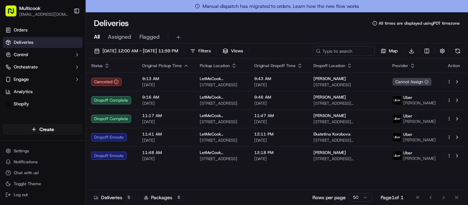
drag, startPoint x: 357, startPoint y: 17, endPoint x: 353, endPoint y: 10, distance: 7.5
click at [357, 17] on div "Deliveries All times are displayed using PDT timezone All Assigned Flagged 09/1…" at bounding box center [277, 108] width 382 height 193
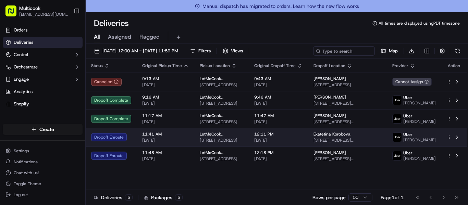
click at [216, 137] on span "LetMeCook (Multicook)" at bounding box center [221, 134] width 43 height 5
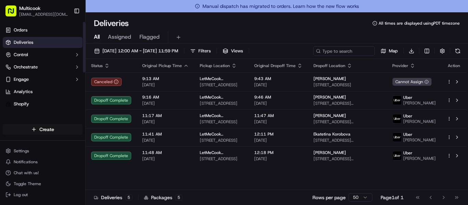
click at [41, 129] on html "Multicook info@multicook.la Toggle Sidebar Orders Deliveries Control Orchestrat…" at bounding box center [234, 102] width 468 height 205
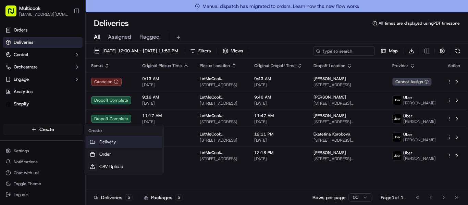
click at [94, 139] on div at bounding box center [92, 142] width 8 height 8
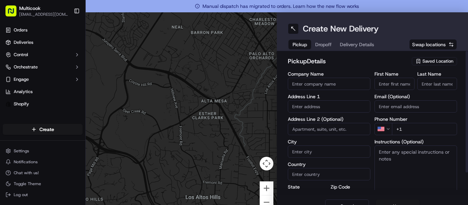
click at [437, 62] on span "Saved Location" at bounding box center [437, 61] width 31 height 6
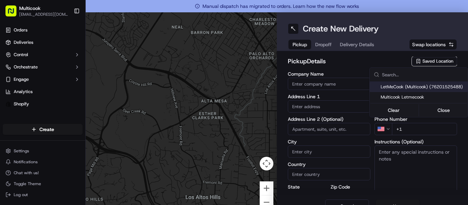
drag, startPoint x: 418, startPoint y: 84, endPoint x: 407, endPoint y: 87, distance: 11.8
click at [417, 84] on span "LetMeCook (Multicook) (76201525488)" at bounding box center [422, 87] width 84 height 6
type input "LetMeCook (Multicook)"
type input "4364 Woodman Ave"
type input "Los Angeles"
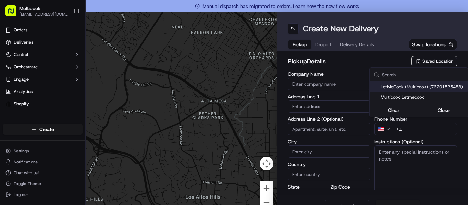
type input "US"
type input "CA"
type input "91423"
type input "Mykola"
type input "Nikityuk"
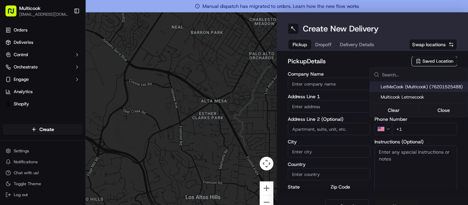
type input "[EMAIL_ADDRESS][DOMAIN_NAME]"
type input "+1 818 245 5354"
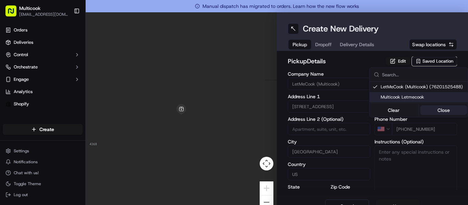
click at [433, 106] on button "Close" at bounding box center [443, 110] width 47 height 10
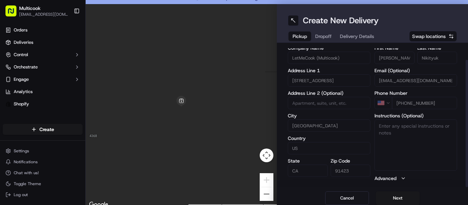
scroll to position [12, 0]
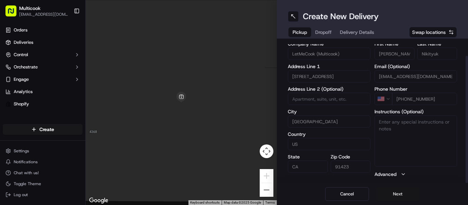
click at [390, 199] on button "Next" at bounding box center [398, 194] width 44 height 14
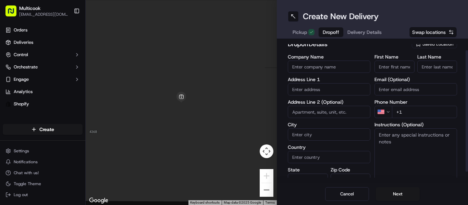
scroll to position [0, 0]
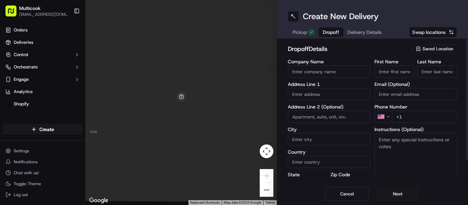
click at [392, 76] on input "First Name" at bounding box center [394, 71] width 40 height 12
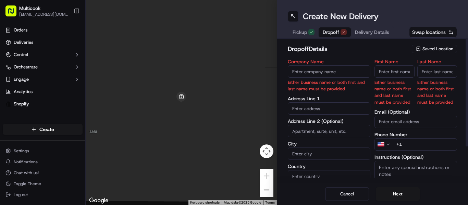
paste input "[PERSON_NAME]"
type input "Yevgeniya"
click at [422, 71] on input "Last Name" at bounding box center [437, 71] width 40 height 12
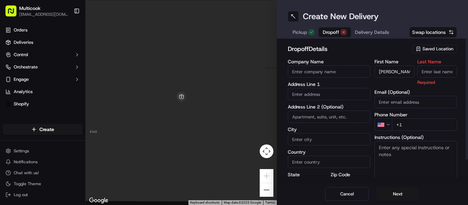
paste input "[PERSON_NAME]"
drag, startPoint x: 423, startPoint y: 71, endPoint x: 349, endPoint y: 68, distance: 74.0
click at [349, 68] on div "Company Name Address Line 1 Address Line 2 (Optional) City Country State Zip Co…" at bounding box center [372, 131] width 169 height 145
type input "Skovinskaya"
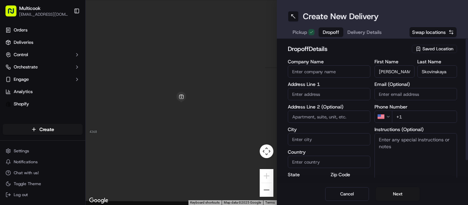
click at [405, 93] on input "Email (Optional)" at bounding box center [415, 94] width 83 height 12
click at [410, 118] on input "+1" at bounding box center [424, 117] width 65 height 12
paste input "213 693 0160"
type input "+1 213 693 0160"
click at [322, 73] on input "Company Name" at bounding box center [329, 71] width 83 height 12
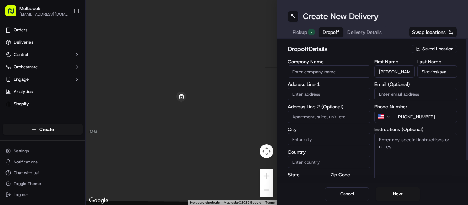
paste input "1888 Century Park East Reception Los Angeles, CA 90067 United States"
type input "1888 Century Park East Reception Los Angeles, CA 90067 United States"
click at [348, 93] on input "text" at bounding box center [329, 94] width 83 height 12
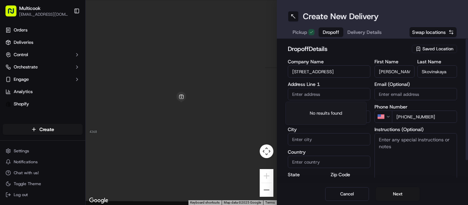
click at [339, 77] on input "1888 Century Park East Reception Los Angeles, CA 90067 United States" at bounding box center [329, 71] width 83 height 12
click at [339, 73] on input "1888 Century Park East Reception Los Angeles, CA 90067 United States" at bounding box center [329, 71] width 83 height 12
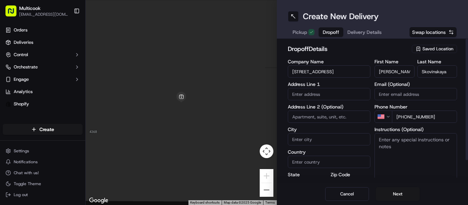
click at [339, 73] on input "1888 Century Park East Reception Los Angeles, CA 90067 United States" at bounding box center [329, 71] width 83 height 12
click at [314, 93] on input "text" at bounding box center [329, 94] width 83 height 12
paste input "1888 Century Park East Reception Los Angeles, CA 90067 United States"
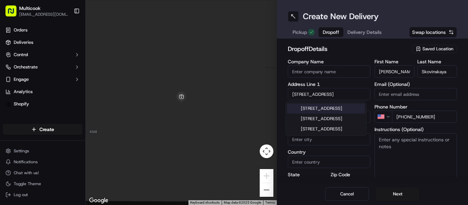
click at [314, 108] on div "1888 Century Park East, Century City, Los Angeles, CA 90067, United States" at bounding box center [326, 108] width 78 height 10
type input "1888 Century Park E, Century City, CA 90067, USA"
type input "Los Angeles"
type input "United States"
type input "CA"
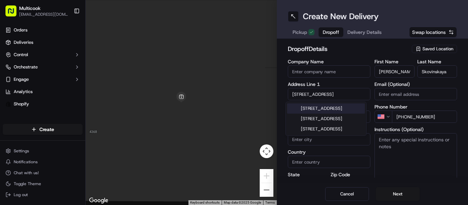
type input "90067"
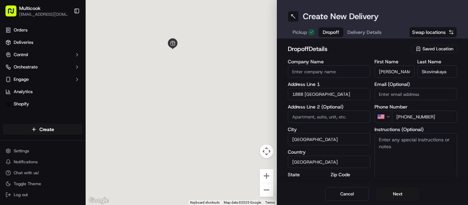
scroll to position [0, 0]
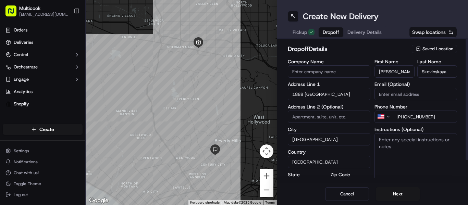
click at [340, 97] on input "1888 Century Park East" at bounding box center [329, 94] width 83 height 12
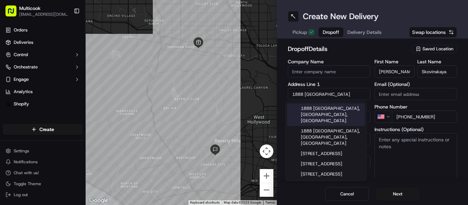
click at [335, 110] on div "1888 Century Park East, Century City, CA" at bounding box center [326, 114] width 78 height 23
type input "1888 Century Park East"
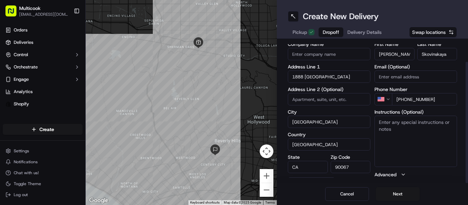
scroll to position [25, 0]
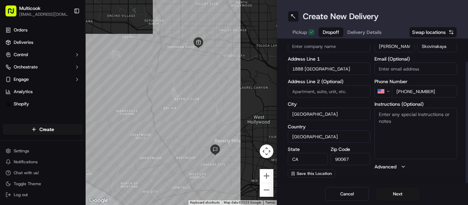
click at [425, 137] on textarea "Instructions (Optional)" at bounding box center [415, 133] width 83 height 51
paste textarea "Leave at the reception on the first floor"
type textarea "Leave at the reception on the first floor"
click at [390, 192] on button "Next" at bounding box center [398, 194] width 44 height 14
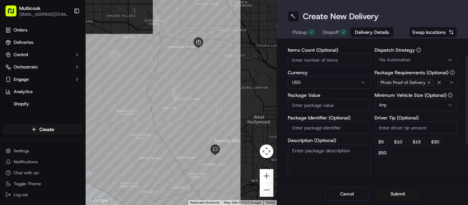
click at [341, 69] on div "Items Count (Optional) Currency USD Package Value Package Identifier (Optional)…" at bounding box center [329, 115] width 83 height 135
click at [341, 64] on input "Items Count (Optional)" at bounding box center [329, 60] width 83 height 12
type input "1"
click at [337, 110] on input "Package Value" at bounding box center [329, 105] width 83 height 12
type input "45"
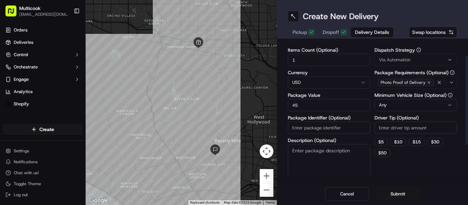
click at [398, 166] on div "Dispatch Strategy Via Automation Package Requirements (Optional) Photo Proof of…" at bounding box center [415, 115] width 83 height 135
click at [387, 193] on button "Submit" at bounding box center [398, 194] width 44 height 14
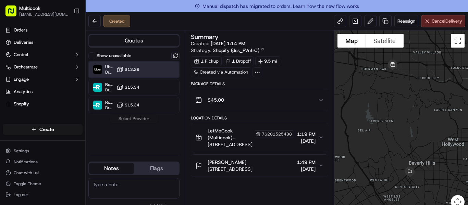
click at [155, 77] on div "Uber Dropoff ETA 1 hour $13.29" at bounding box center [133, 69] width 91 height 16
click at [148, 116] on button "Assign Provider" at bounding box center [134, 119] width 49 height 8
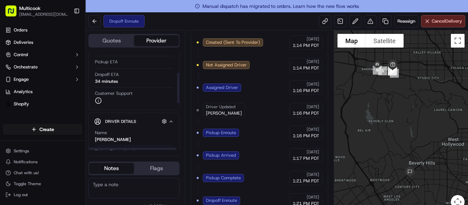
scroll to position [34, 0]
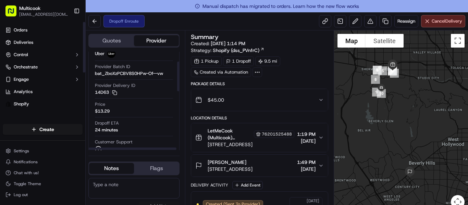
scroll to position [34, 0]
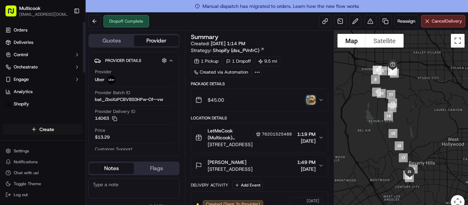
click at [34, 127] on html "Multicook [EMAIL_ADDRESS][DOMAIN_NAME] Toggle Sidebar Orders Deliveries Control…" at bounding box center [234, 102] width 468 height 205
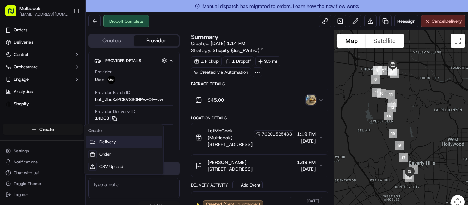
click at [132, 147] on link "Delivery" at bounding box center [124, 142] width 76 height 12
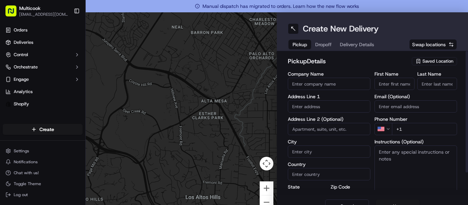
click at [427, 61] on span "Saved Location" at bounding box center [437, 61] width 31 height 6
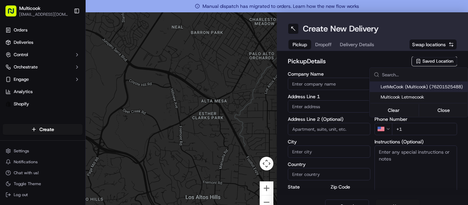
click at [413, 85] on span "LetMeCook (Multicook) (76201525488)" at bounding box center [422, 87] width 84 height 6
type input "LetMeCook (Multicook)"
type input "4364 Woodman Ave"
type input "Los Angeles"
type input "US"
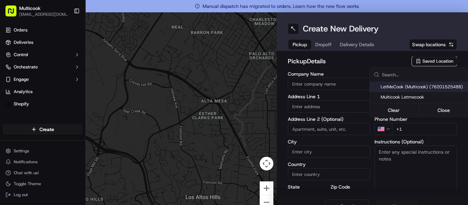
type input "CA"
type input "91423"
type input "Mykola"
type input "Nikityuk"
type input "[EMAIL_ADDRESS][DOMAIN_NAME]"
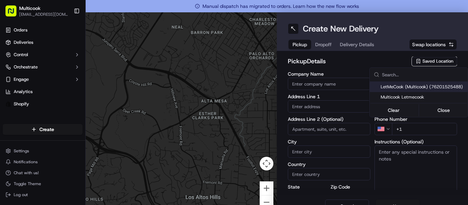
type input "+1 818 245 5354"
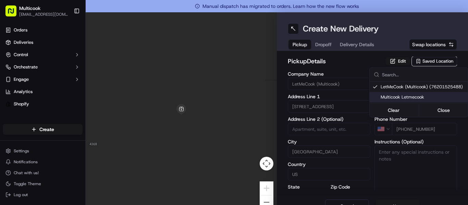
click at [441, 104] on div "Clear Close" at bounding box center [418, 110] width 97 height 12
drag, startPoint x: 440, startPoint y: 108, endPoint x: 427, endPoint y: 118, distance: 17.3
click at [440, 108] on button "Close" at bounding box center [443, 110] width 47 height 10
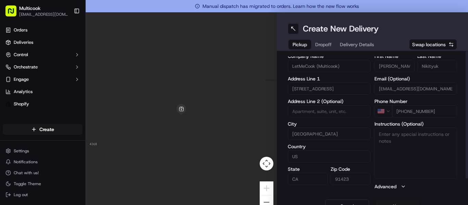
scroll to position [12, 0]
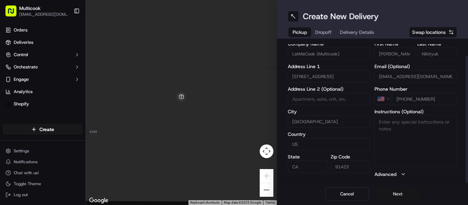
click at [398, 193] on button "Next" at bounding box center [398, 194] width 44 height 14
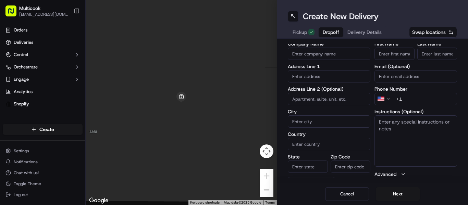
click at [259, 63] on div at bounding box center [181, 102] width 191 height 205
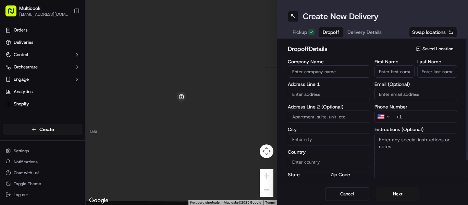
click at [378, 75] on input "First Name" at bounding box center [394, 71] width 40 height 12
type input "Vladislav"
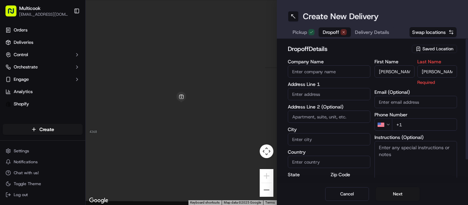
type input "Fisher"
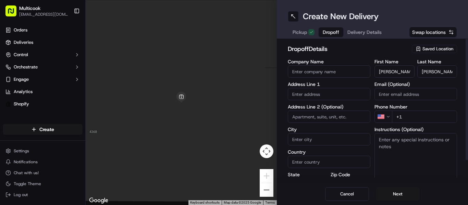
click at [423, 121] on input "+1" at bounding box center [424, 117] width 65 height 12
type input "+1 323 921 9958"
click at [301, 99] on input "text" at bounding box center [329, 94] width 83 height 12
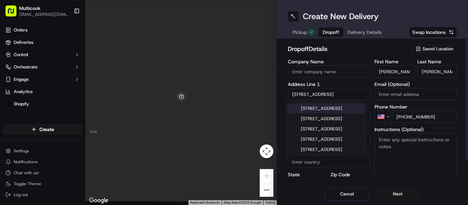
click at [322, 114] on div "687 South Hobart Boulevard, Los Angeles, CA" at bounding box center [326, 108] width 78 height 10
type input "687 S Hobart Blvd, Los Angeles, CA 90005, USA"
type input "Los Angeles"
type input "United States"
type input "CA"
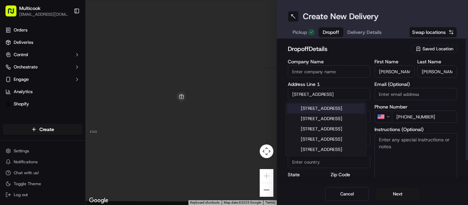
type input "90005"
type input "687 South Hobart Boulevard"
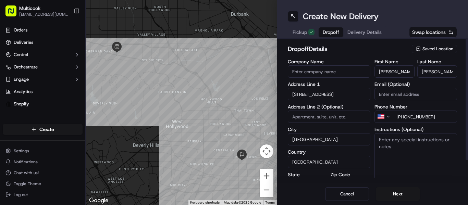
click at [323, 115] on input at bounding box center [329, 117] width 83 height 12
type input "307"
click at [416, 165] on textarea "Instructions (Optional)" at bounding box center [415, 158] width 83 height 51
type textarea "Call buzzer 307 for enter"
click at [393, 196] on button "Next" at bounding box center [398, 194] width 44 height 14
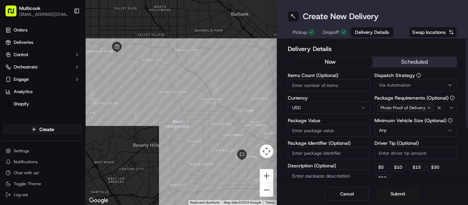
click at [337, 87] on input "Items Count (Optional)" at bounding box center [329, 85] width 83 height 12
type input "2"
click at [325, 130] on input "Package Value" at bounding box center [329, 130] width 83 height 12
type input "120"
click at [405, 196] on button "Submit" at bounding box center [398, 194] width 44 height 14
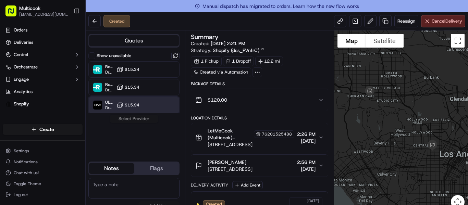
click at [163, 111] on div "Uber Dropoff ETA 1 hour $15.94" at bounding box center [133, 105] width 91 height 16
click at [157, 118] on button "Assign Provider" at bounding box center [134, 119] width 49 height 8
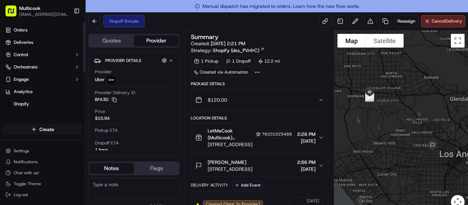
click at [42, 128] on html "Multicook info@multicook.la Toggle Sidebar Orders Deliveries Control Orchestrat…" at bounding box center [234, 102] width 468 height 205
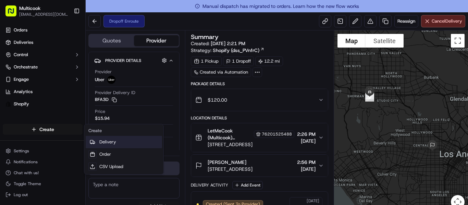
click at [91, 140] on icon at bounding box center [91, 141] width 3 height 3
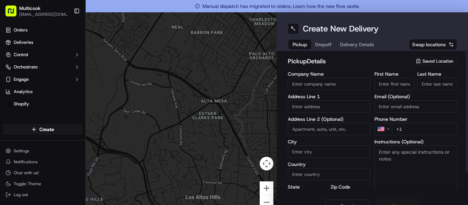
click at [427, 62] on span "Saved Location" at bounding box center [437, 61] width 31 height 6
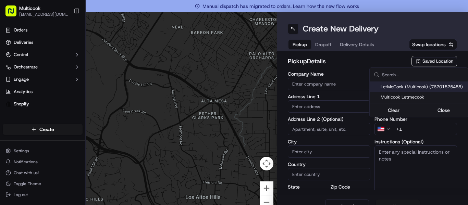
click at [409, 87] on span "LetMeCook (Multicook) (76201525488)" at bounding box center [422, 87] width 84 height 6
type input "LetMeCook (Multicook)"
type input "4364 Woodman Ave"
type input "Los Angeles"
type input "US"
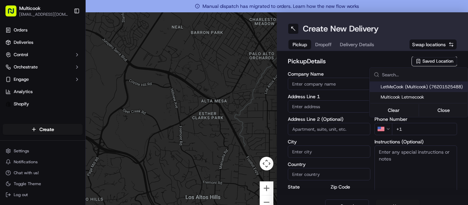
type input "CA"
type input "91423"
type input "Mykola"
type input "Nikityuk"
type input "[EMAIL_ADDRESS][DOMAIN_NAME]"
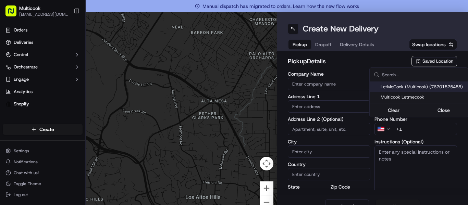
type input "+1 818 245 5354"
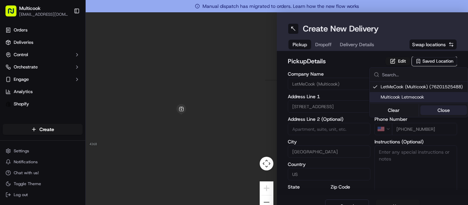
click at [431, 107] on button "Close" at bounding box center [443, 110] width 47 height 10
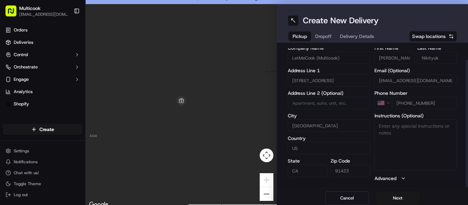
scroll to position [12, 0]
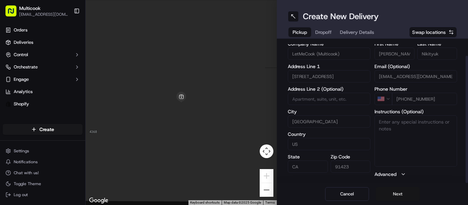
click at [392, 190] on button "Next" at bounding box center [398, 194] width 44 height 14
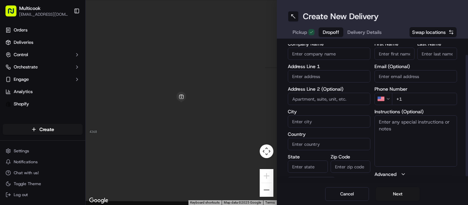
click at [448, 98] on input "+1" at bounding box center [424, 99] width 65 height 12
type input "+1 818 531 8363"
click at [318, 82] on input "text" at bounding box center [329, 76] width 83 height 12
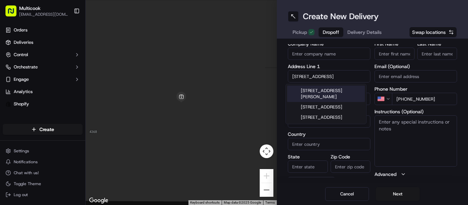
click at [324, 93] on div "14401 Burbank Boulevard, Sherman Oaks, CA" at bounding box center [326, 94] width 78 height 16
type input "[STREET_ADDRESS][PERSON_NAME]"
type input "Los Angeles"
type input "United States"
type input "CA"
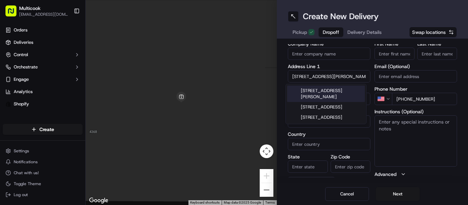
type input "91401"
type input "14401 Burbank Boulevard"
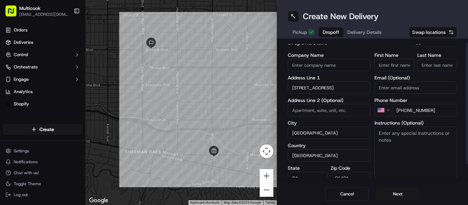
scroll to position [0, 0]
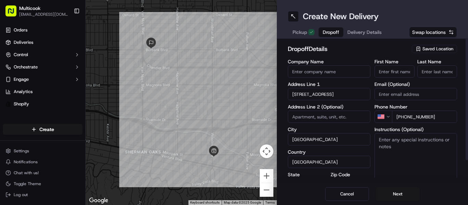
click at [392, 74] on input "First Name" at bounding box center [394, 71] width 40 height 12
type input "Tatyana"
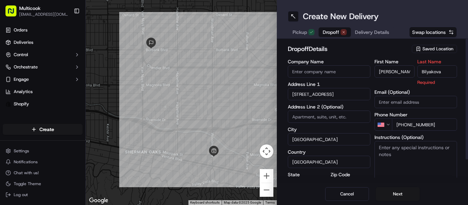
type input "Bilyakova"
click at [360, 114] on input at bounding box center [329, 117] width 83 height 12
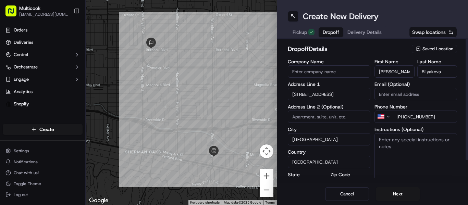
click at [363, 109] on div "Address Line 2 (Optional)" at bounding box center [329, 113] width 83 height 18
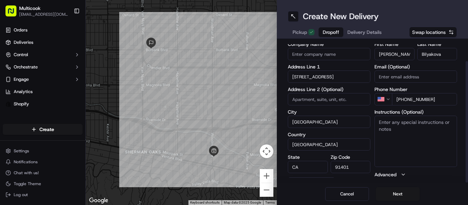
scroll to position [25, 0]
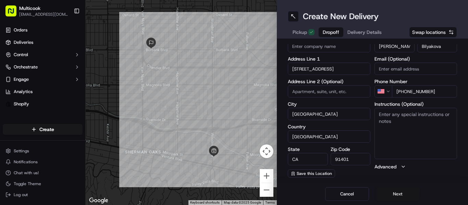
click at [399, 191] on button "Next" at bounding box center [398, 194] width 44 height 14
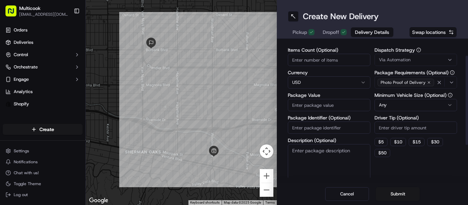
click at [324, 59] on input "Items Count (Optional)" at bounding box center [329, 60] width 83 height 12
type input "2"
click at [318, 102] on input "Package Value" at bounding box center [329, 105] width 83 height 12
type input "100"
click at [396, 167] on div "Dispatch Strategy Via Automation Package Requirements (Optional) Photo Proof of…" at bounding box center [415, 115] width 83 height 135
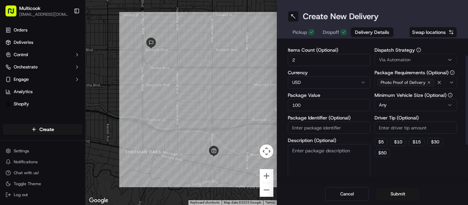
click at [387, 187] on div "Cancel Submit" at bounding box center [372, 194] width 191 height 22
click at [386, 193] on button "Submit" at bounding box center [398, 194] width 44 height 14
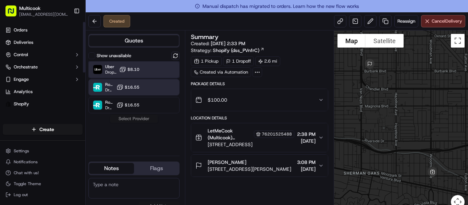
drag, startPoint x: 173, startPoint y: 73, endPoint x: 168, endPoint y: 92, distance: 19.3
click at [173, 73] on div "Uber Dropoff ETA 29 minutes $8.10" at bounding box center [133, 69] width 91 height 16
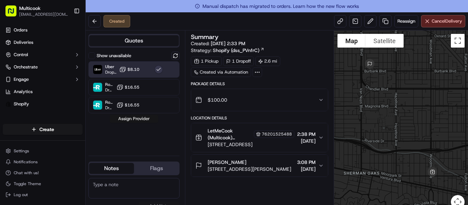
click at [147, 123] on button "Assign Provider" at bounding box center [134, 119] width 49 height 8
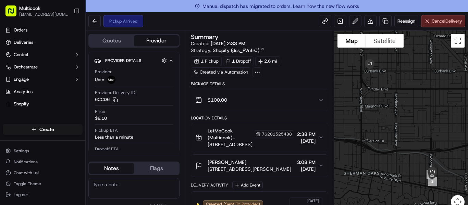
click at [456, 67] on div at bounding box center [401, 123] width 134 height 187
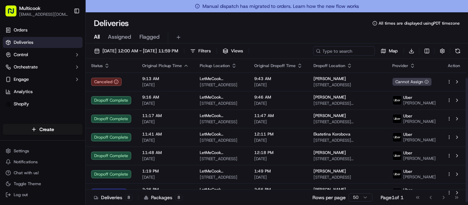
scroll to position [22, 0]
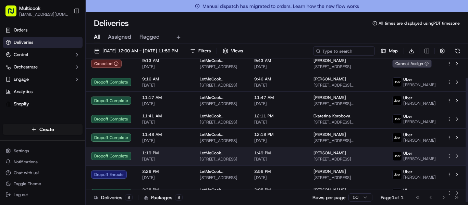
drag, startPoint x: 466, startPoint y: 98, endPoint x: 449, endPoint y: 159, distance: 63.9
click at [465, 158] on div at bounding box center [466, 140] width 2 height 124
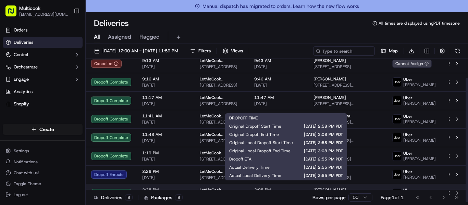
click at [302, 187] on span "3:08 PM" at bounding box center [278, 189] width 48 height 5
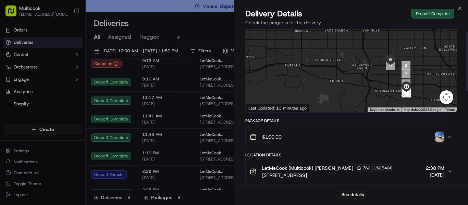
scroll to position [0, 0]
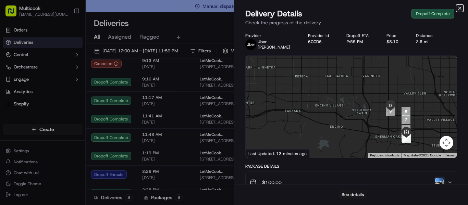
click at [458, 8] on icon "button" at bounding box center [459, 7] width 5 height 5
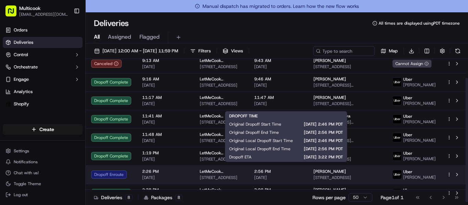
click at [299, 174] on div "2:56 PM [DATE]" at bounding box center [278, 175] width 48 height 12
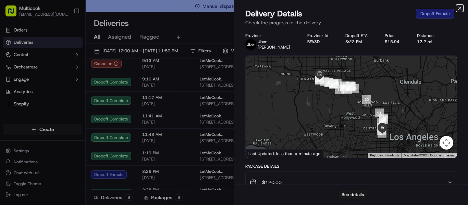
click at [460, 8] on icon "button" at bounding box center [459, 7] width 5 height 5
